Goal: Go to known website: Go to known website

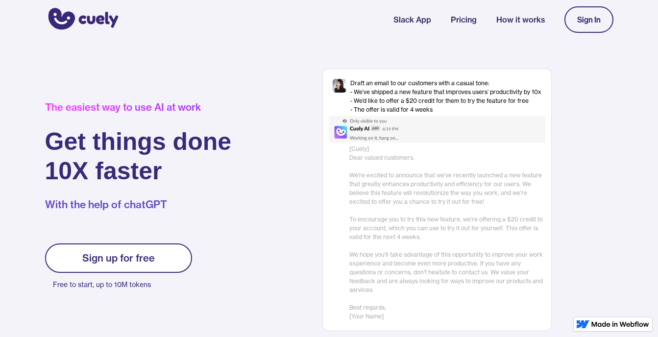
click at [156, 261] on link "Sign up for free" at bounding box center [118, 258] width 147 height 29
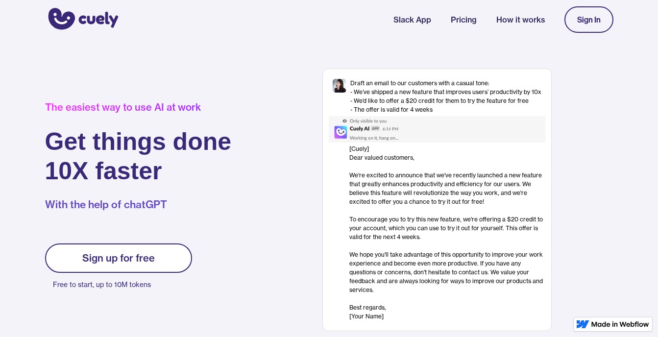
click at [160, 256] on link "Sign up for free" at bounding box center [118, 258] width 147 height 29
click at [141, 262] on div "Sign up for free" at bounding box center [118, 258] width 73 height 12
click at [575, 27] on link "Sign In" at bounding box center [588, 19] width 49 height 26
click at [585, 20] on div "Sign In" at bounding box center [589, 19] width 24 height 9
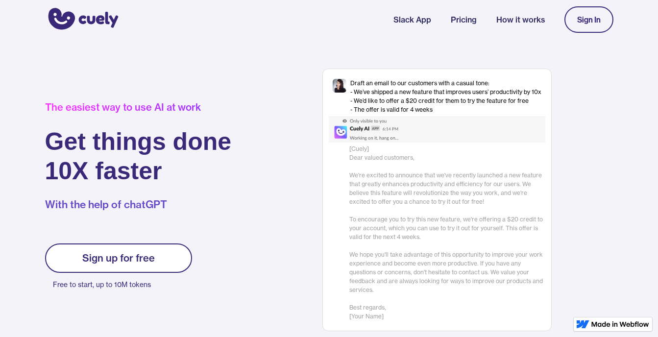
click at [460, 107] on div "Draft an email to our customers with a casual tone: - We’ve shipped a new featu…" at bounding box center [445, 96] width 191 height 35
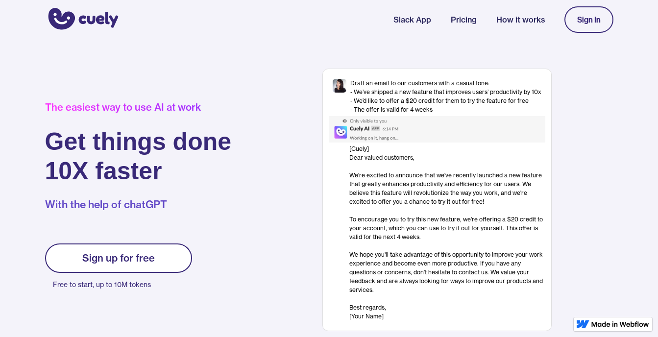
click at [391, 82] on div "Draft an email to our customers with a casual tone: - We’ve shipped a new featu…" at bounding box center [445, 96] width 191 height 35
